Goal: Task Accomplishment & Management: Complete application form

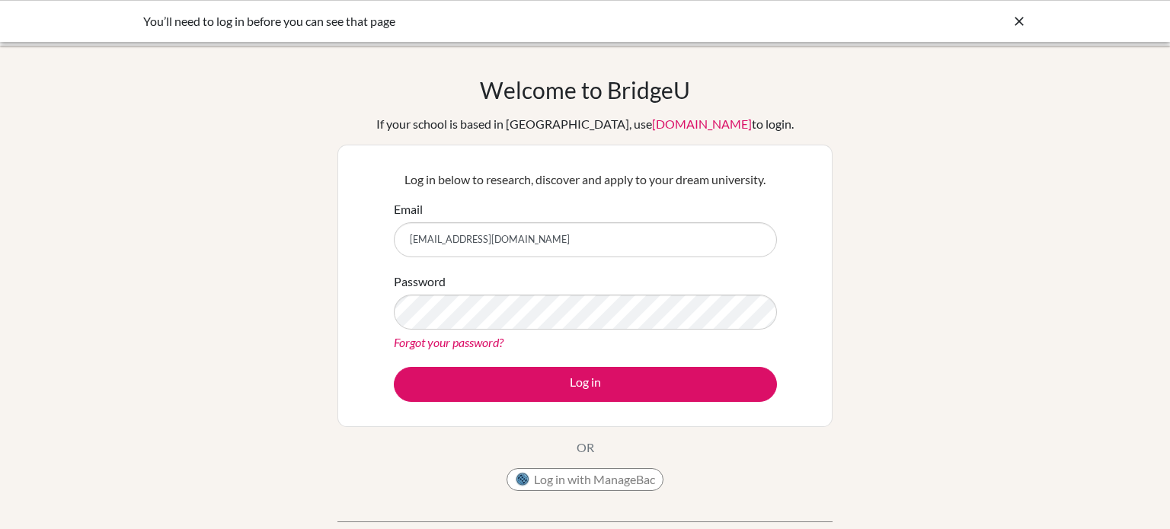
type input "maryp@inventureacademy.com"
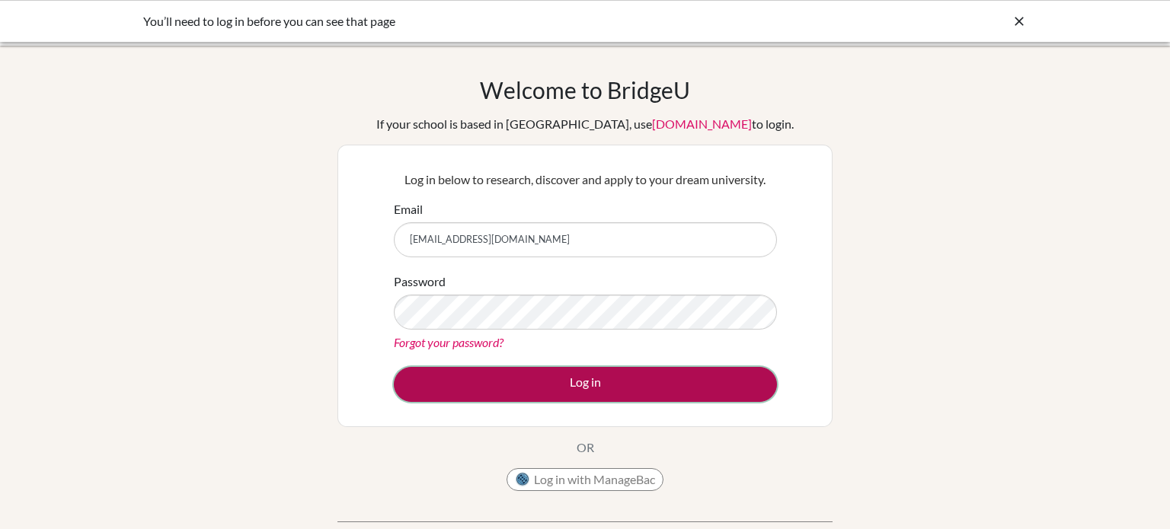
click at [529, 388] on button "Log in" at bounding box center [585, 384] width 383 height 35
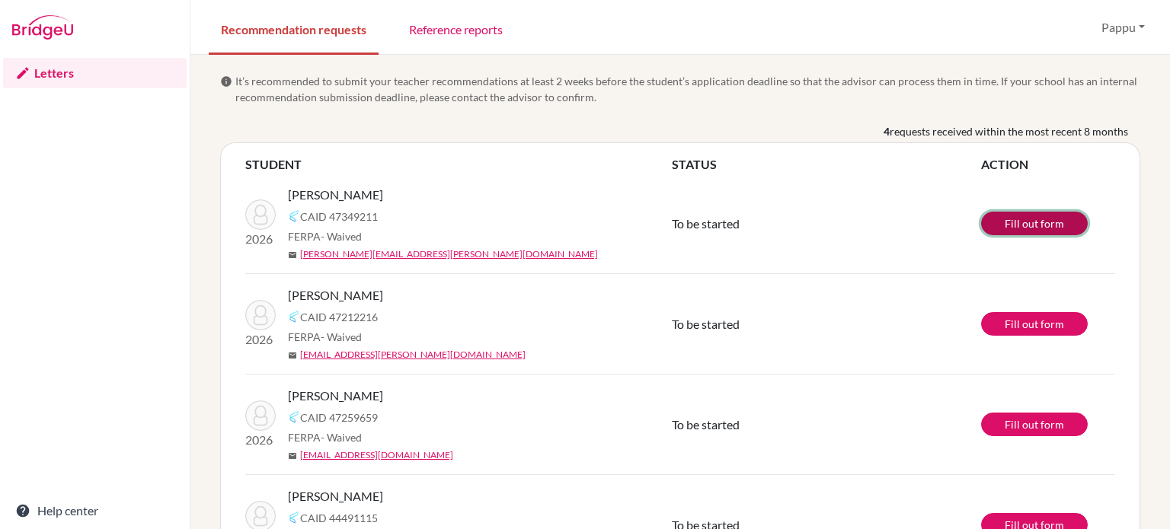
click at [1025, 222] on link "Fill out form" at bounding box center [1034, 224] width 107 height 24
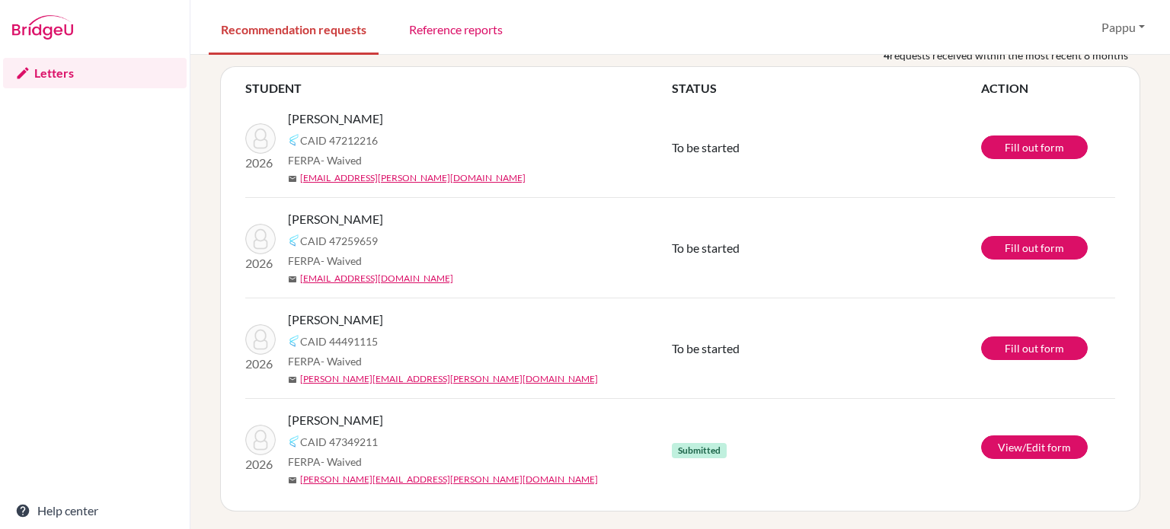
scroll to position [74, 0]
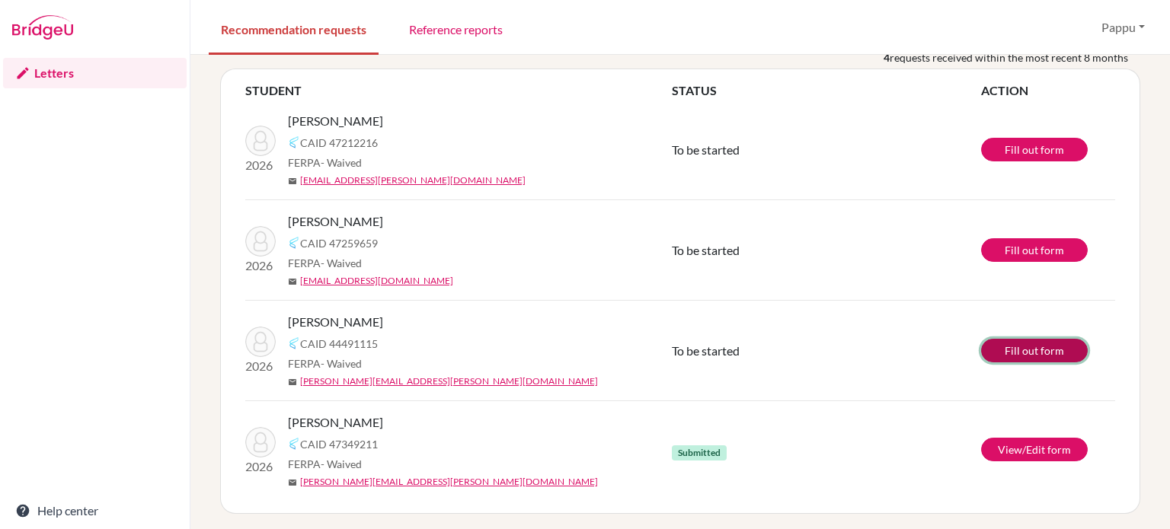
click at [1037, 347] on link "Fill out form" at bounding box center [1034, 351] width 107 height 24
click at [1027, 248] on link "Fill out form" at bounding box center [1034, 250] width 107 height 24
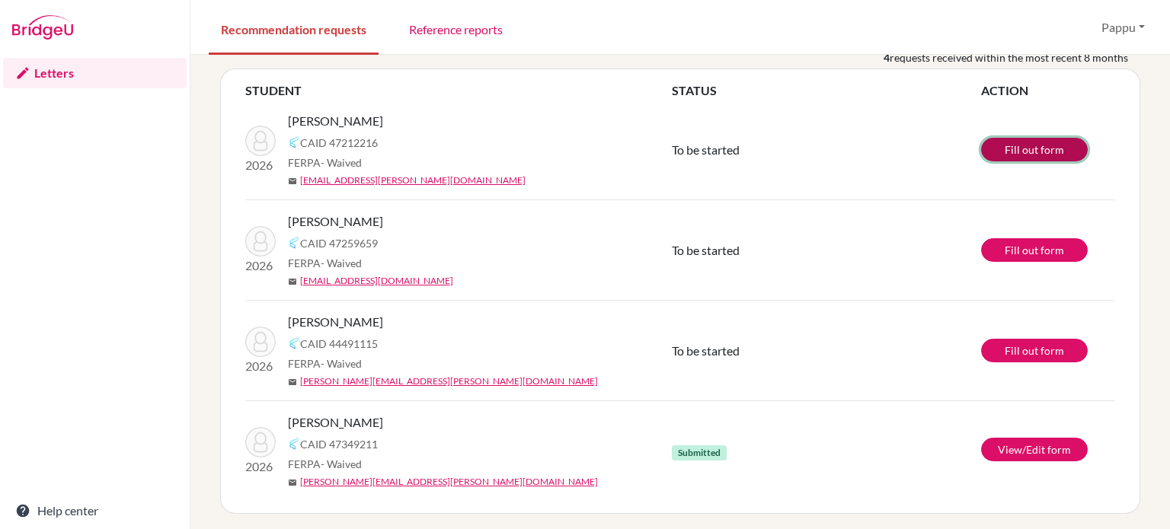
click at [1024, 155] on link "Fill out form" at bounding box center [1034, 150] width 107 height 24
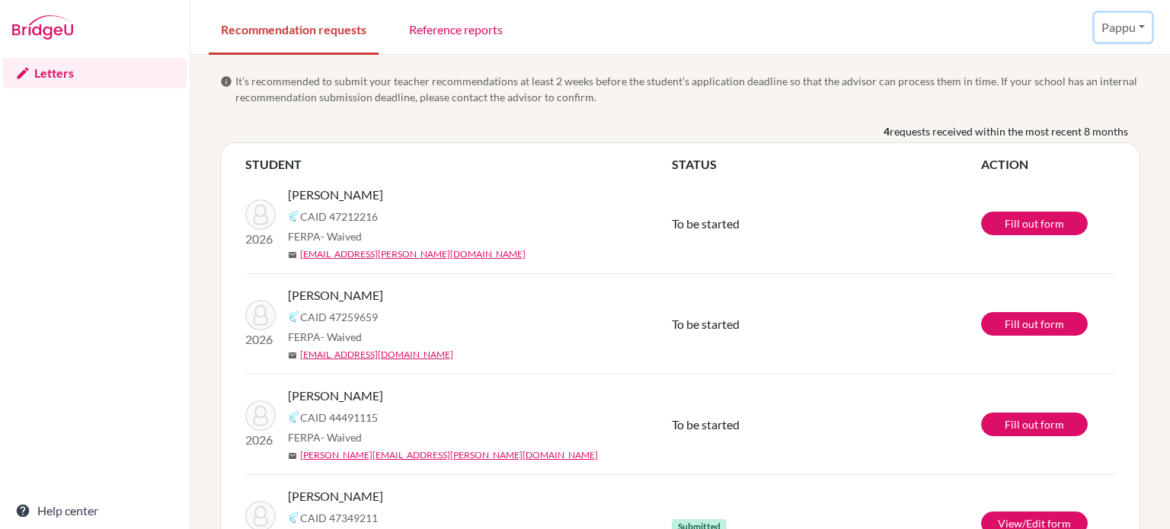
click at [1118, 29] on button "Pappu" at bounding box center [1122, 27] width 57 height 29
click at [1091, 101] on button "Log out" at bounding box center [1093, 99] width 120 height 24
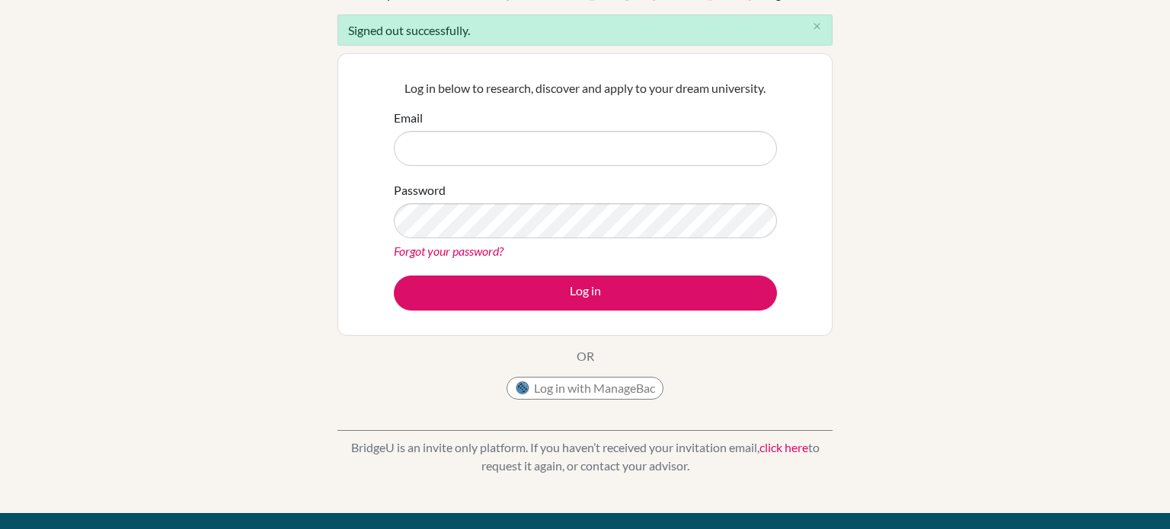
scroll to position [120, 0]
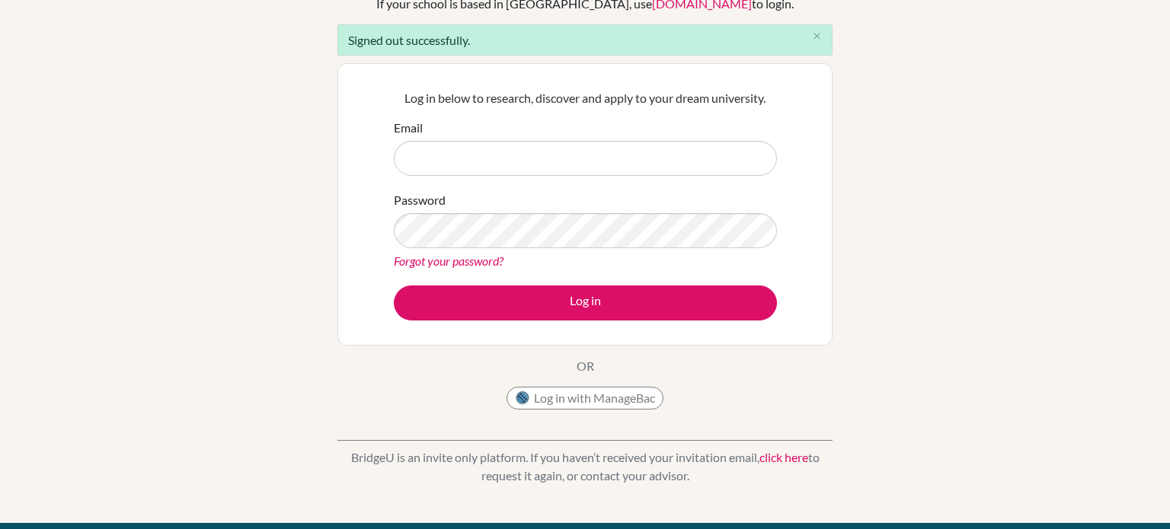
type input ""AS and A level Chemistry Course Difficulty level of the course = High""
click at [468, 160] on input "[EMAIL_ADDRESS][DOMAIN_NAME]" at bounding box center [585, 158] width 383 height 35
click at [468, 160] on input "maryp@inventureacademy.com" at bounding box center [585, 158] width 383 height 35
type input "maryp@inventureacademy.com"
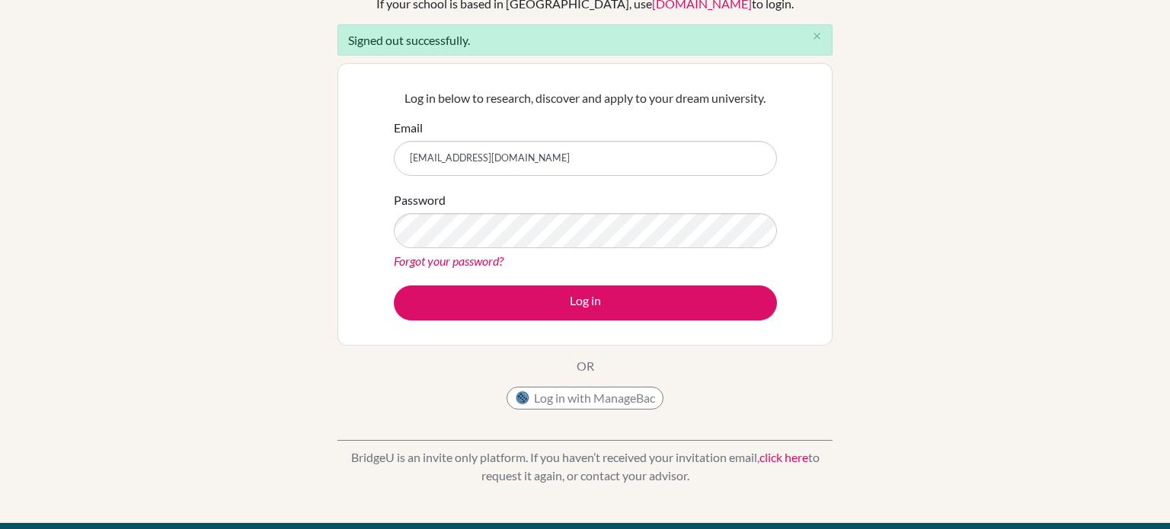
click at [474, 261] on link "Forgot your password?" at bounding box center [449, 261] width 110 height 14
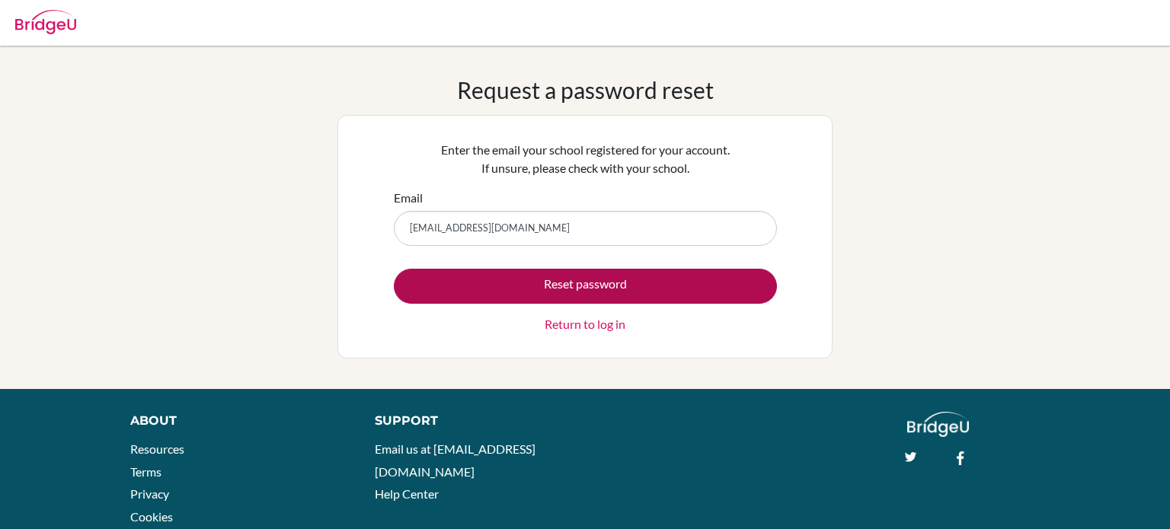
type input "[EMAIL_ADDRESS][DOMAIN_NAME]"
click at [554, 290] on button "Reset password" at bounding box center [585, 286] width 383 height 35
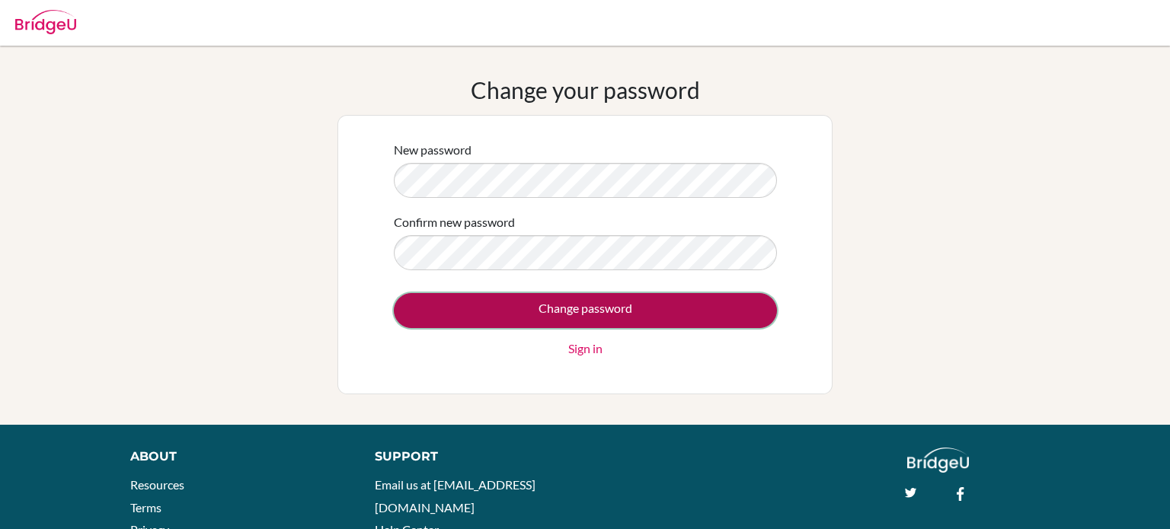
click at [573, 307] on input "Change password" at bounding box center [585, 310] width 383 height 35
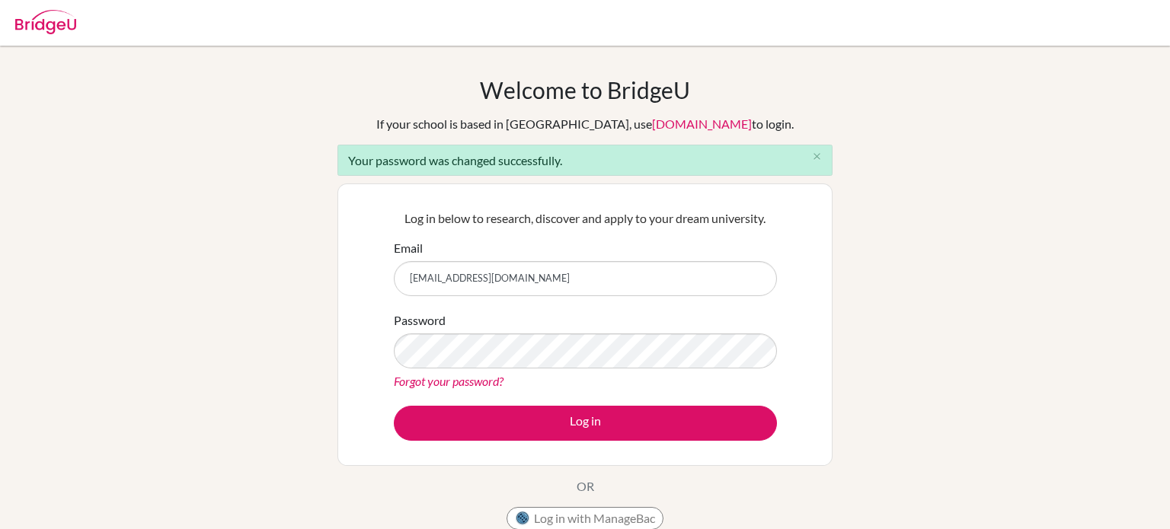
type input "maryp@inventureacademy.com"
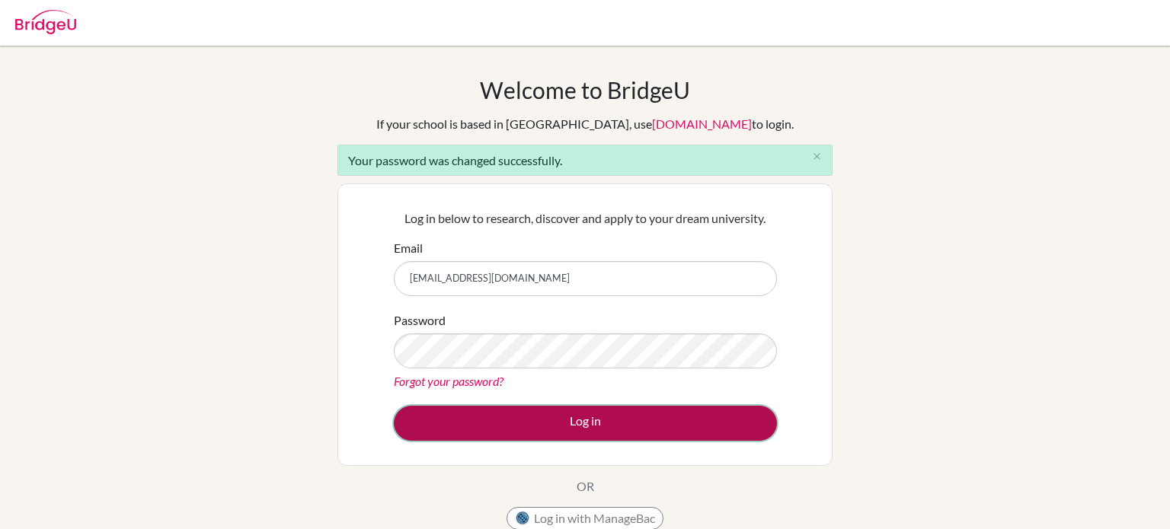
click at [534, 421] on button "Log in" at bounding box center [585, 423] width 383 height 35
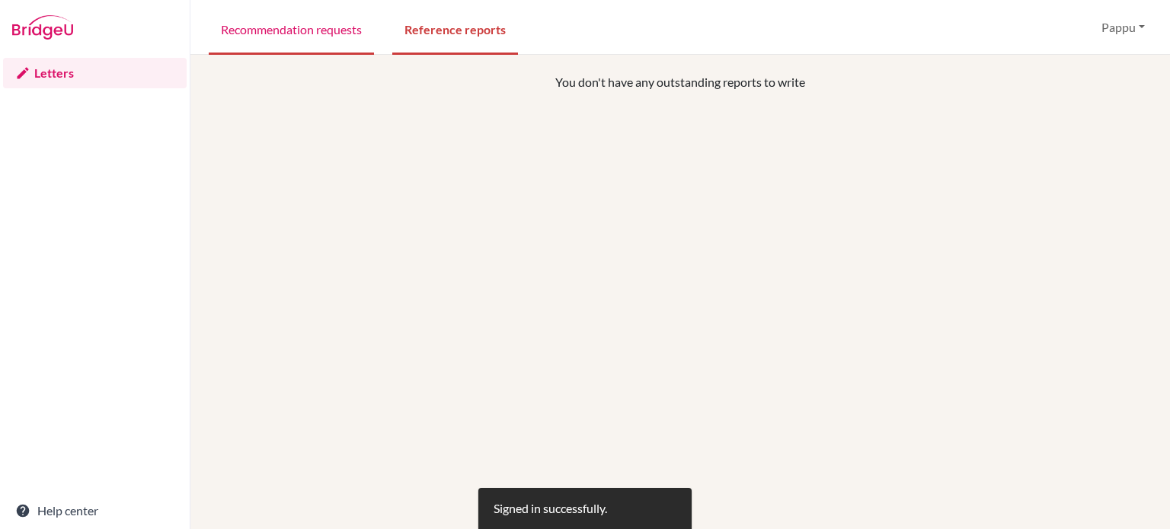
click at [268, 38] on link "Recommendation requests" at bounding box center [291, 28] width 165 height 53
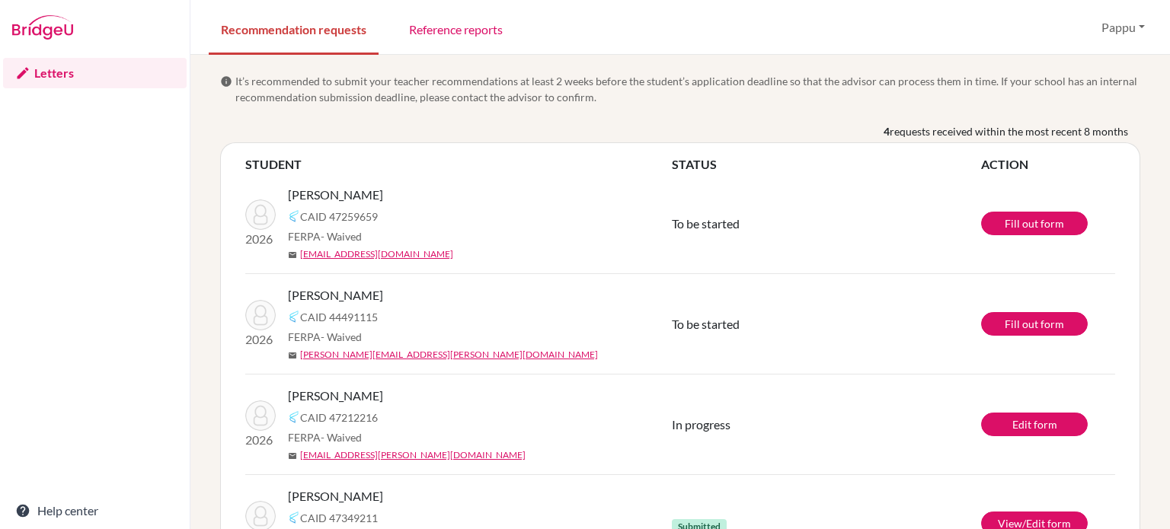
scroll to position [76, 0]
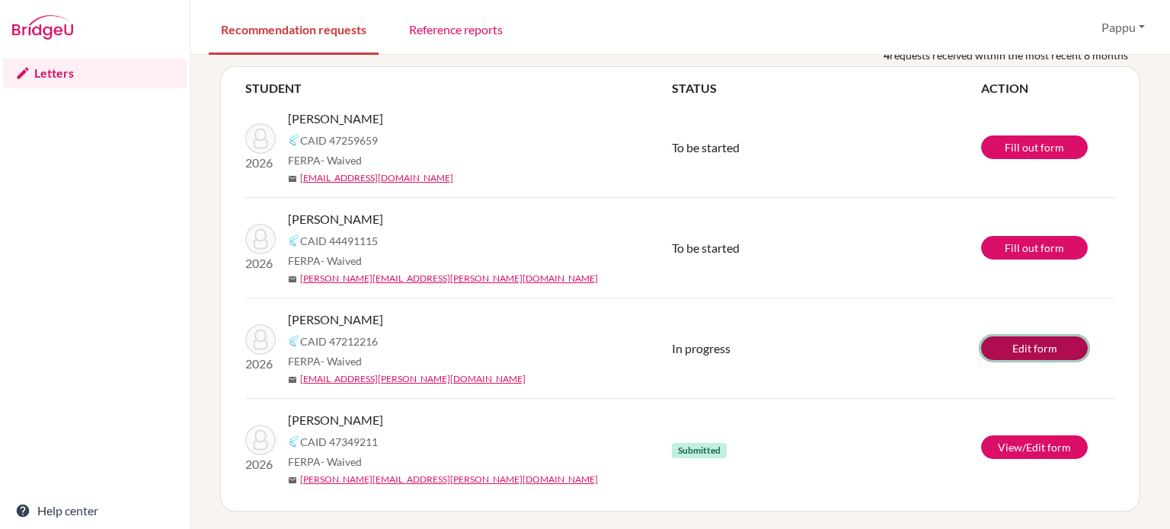
click at [1020, 347] on link "Edit form" at bounding box center [1034, 349] width 107 height 24
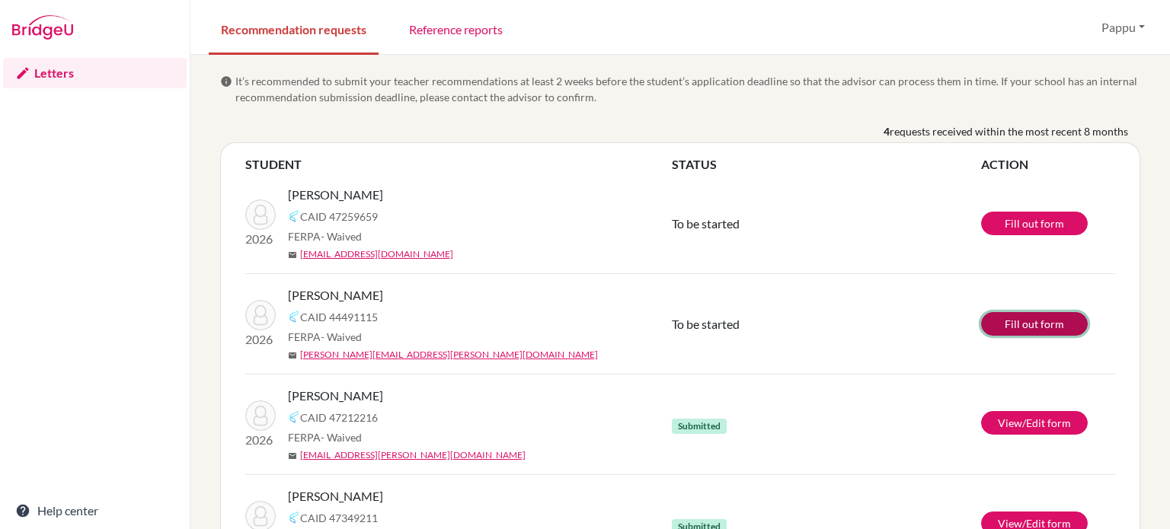
click at [1033, 318] on link "Fill out form" at bounding box center [1034, 324] width 107 height 24
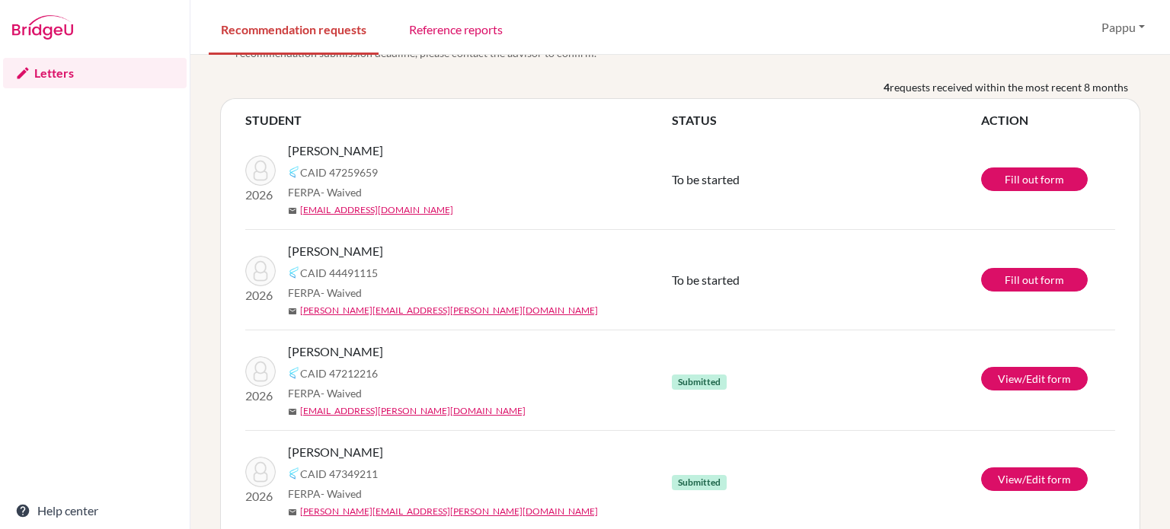
scroll to position [40, 0]
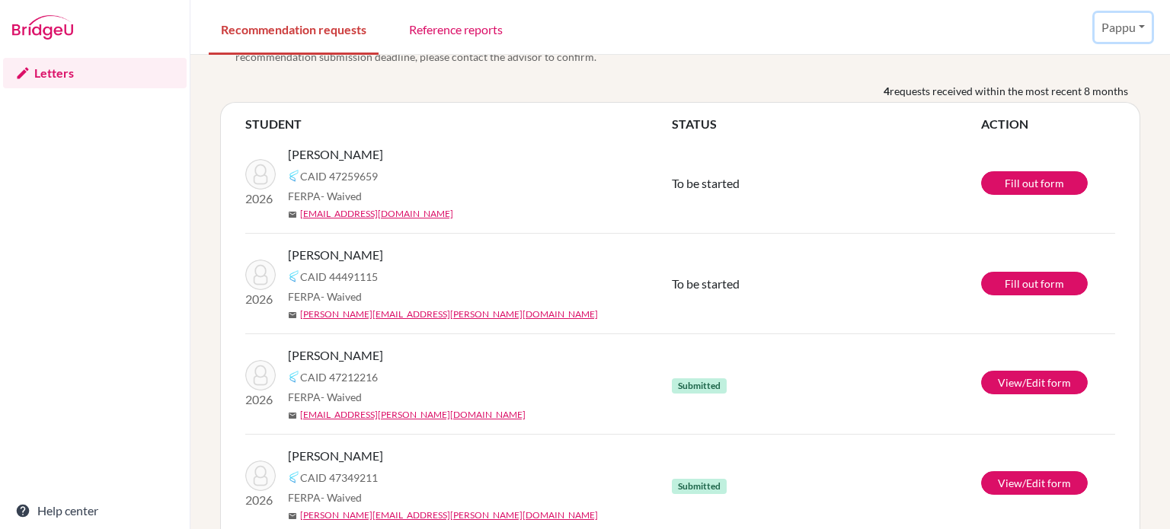
click at [1122, 22] on button "Pappu" at bounding box center [1122, 27] width 57 height 29
click at [1073, 99] on button "Log out" at bounding box center [1093, 99] width 120 height 24
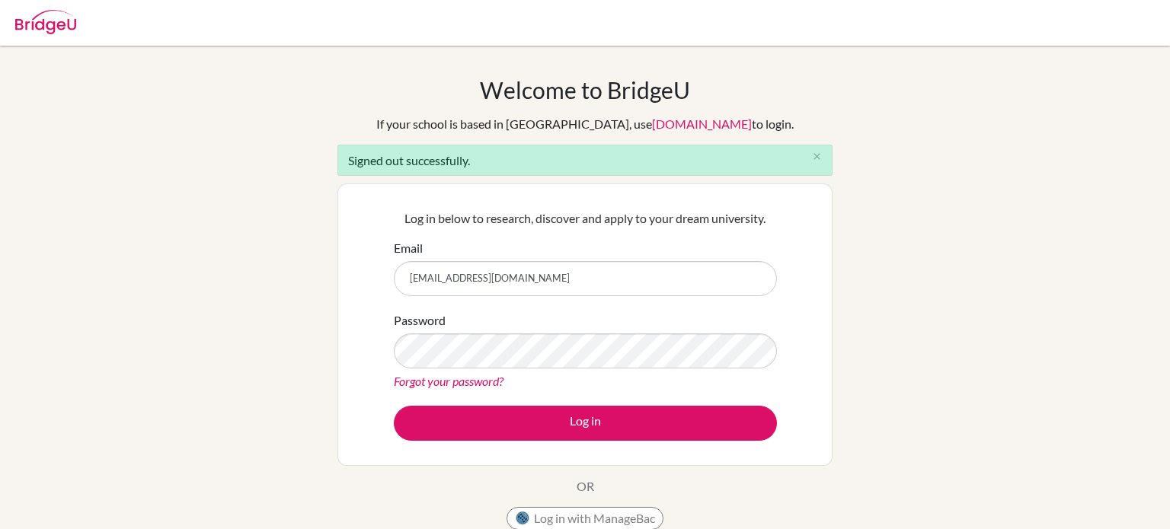
type input "[EMAIL_ADDRESS][DOMAIN_NAME]"
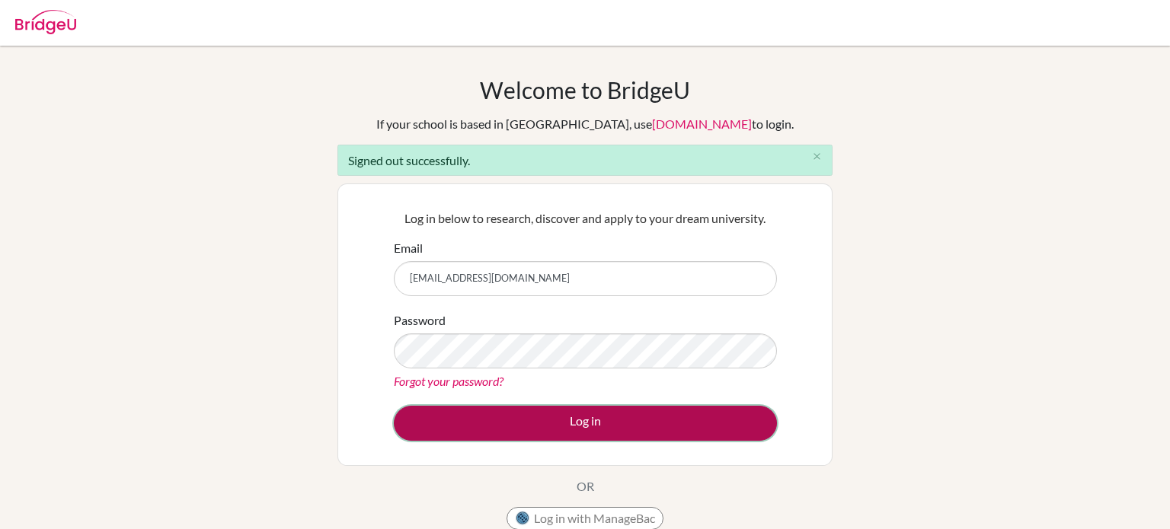
click at [555, 424] on button "Log in" at bounding box center [585, 423] width 383 height 35
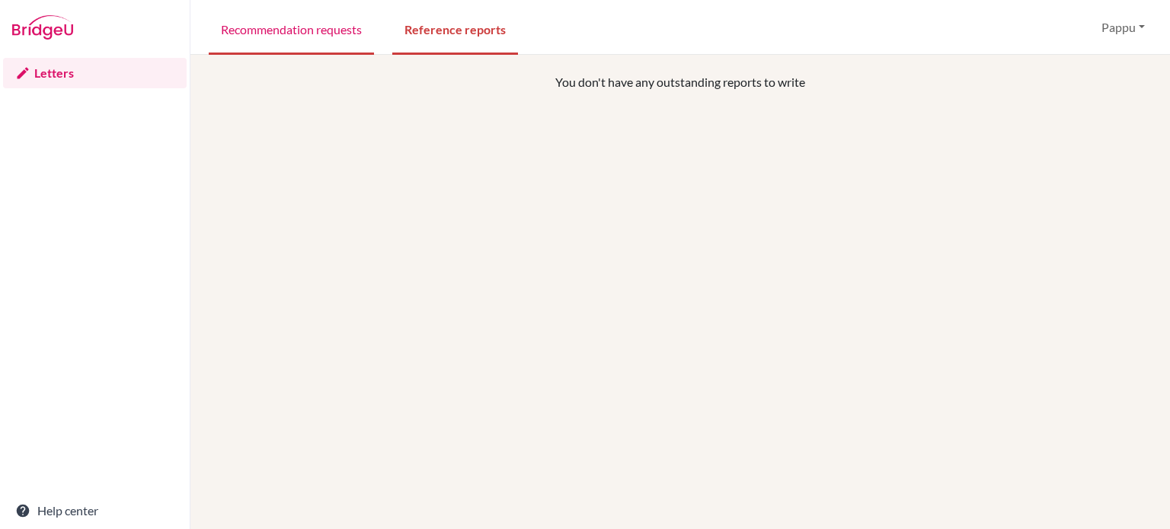
click at [262, 21] on link "Recommendation requests" at bounding box center [291, 28] width 165 height 53
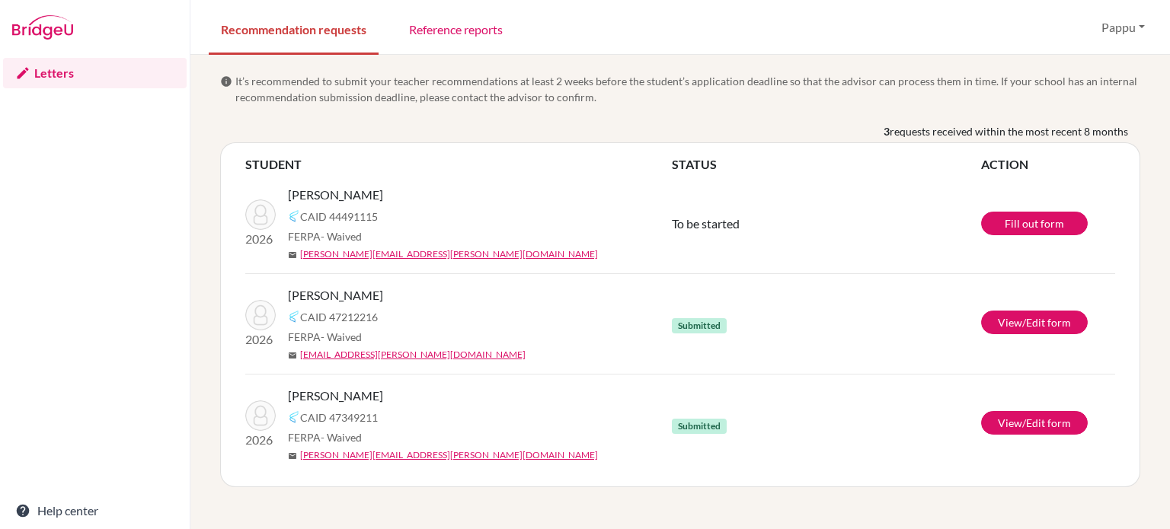
click at [966, 133] on span "requests received within the most recent 8 months" at bounding box center [1009, 131] width 238 height 16
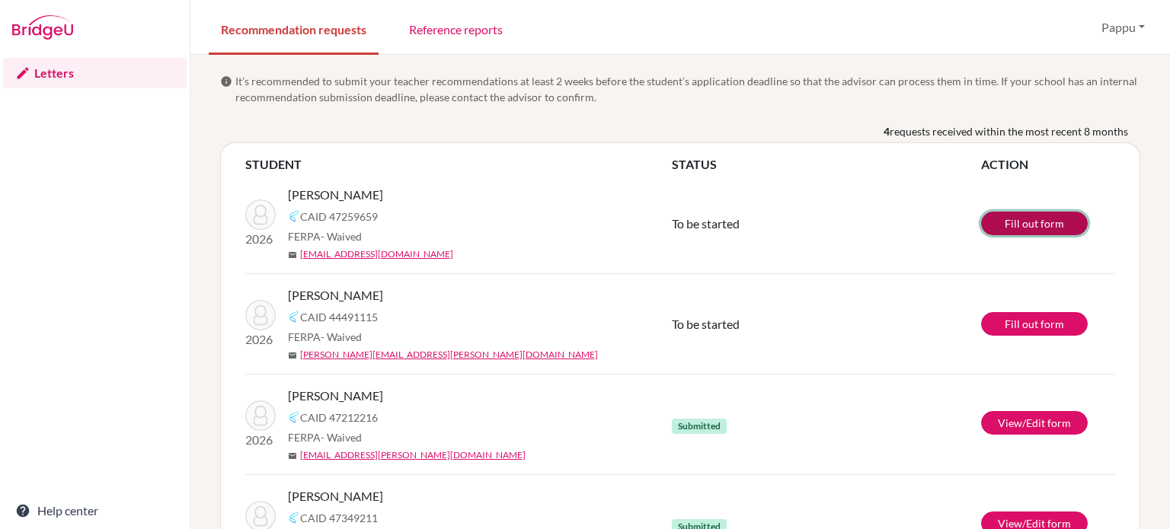
click at [1025, 222] on link "Fill out form" at bounding box center [1034, 224] width 107 height 24
